Goal: Navigation & Orientation: Find specific page/section

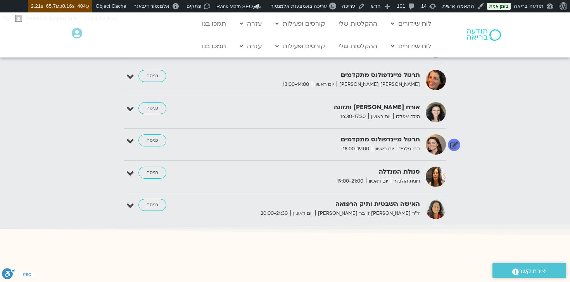
scroll to position [927, 0]
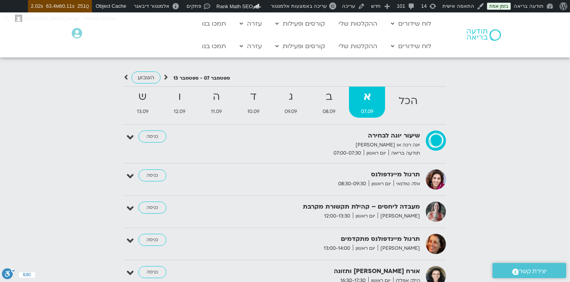
scroll to position [769, 0]
click at [332, 96] on strong "ב" at bounding box center [329, 96] width 37 height 17
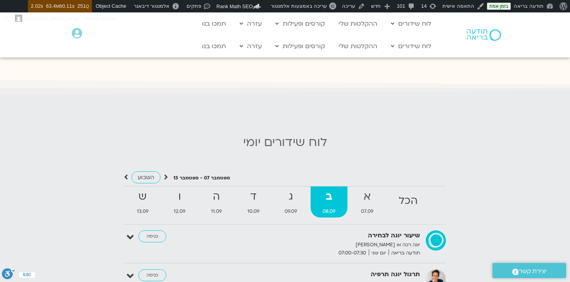
scroll to position [681, 0]
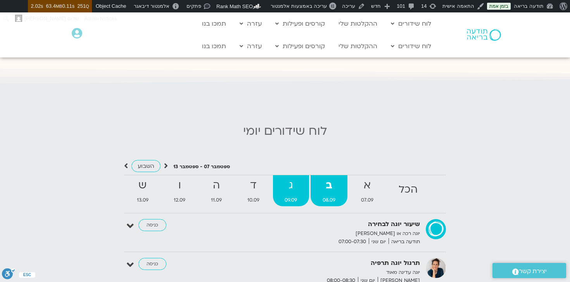
click at [293, 185] on strong "ג" at bounding box center [291, 185] width 36 height 17
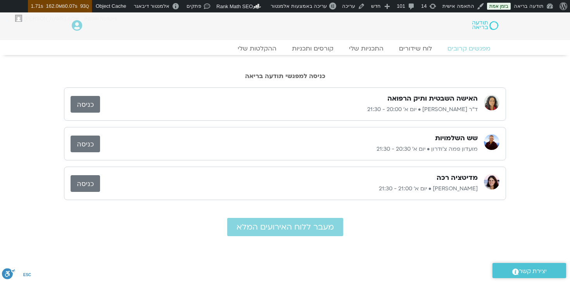
click at [80, 181] on link "כניסה" at bounding box center [85, 183] width 29 height 17
